Goal: Navigation & Orientation: Find specific page/section

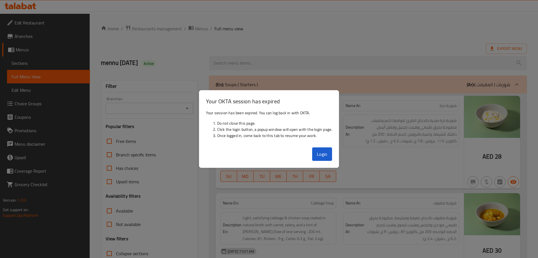
scroll to position [393, 0]
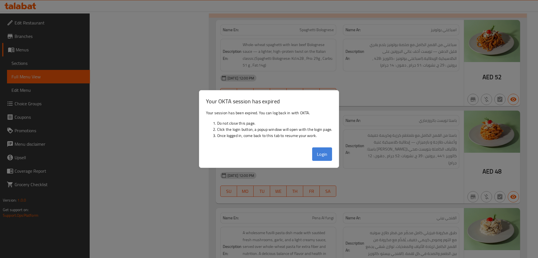
click at [321, 155] on button "Login" at bounding box center [322, 153] width 20 height 13
drag, startPoint x: 322, startPoint y: 166, endPoint x: 280, endPoint y: 150, distance: 45.4
click at [322, 166] on div "Login" at bounding box center [269, 156] width 140 height 22
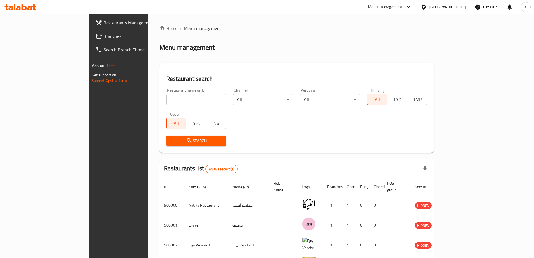
click at [427, 7] on icon at bounding box center [424, 7] width 6 height 6
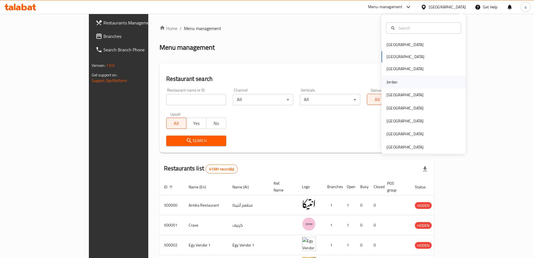
click at [403, 84] on div "Jordan" at bounding box center [424, 81] width 84 height 13
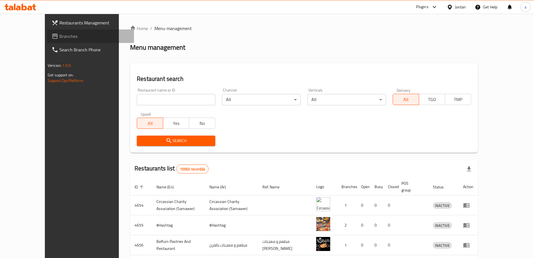
click at [47, 41] on link "Branches" at bounding box center [90, 35] width 87 height 13
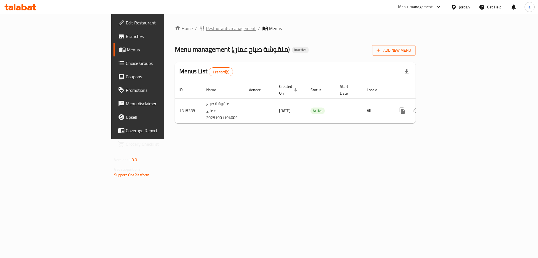
click at [206, 26] on span "Restaurants management" at bounding box center [231, 28] width 50 height 7
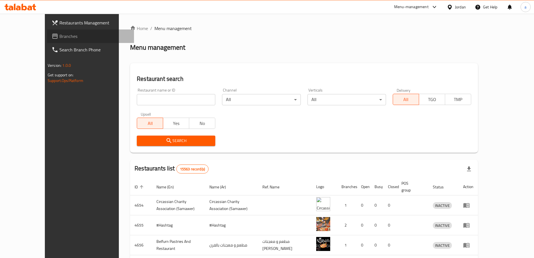
click at [64, 34] on span "Branches" at bounding box center [94, 36] width 70 height 7
